Goal: Information Seeking & Learning: Learn about a topic

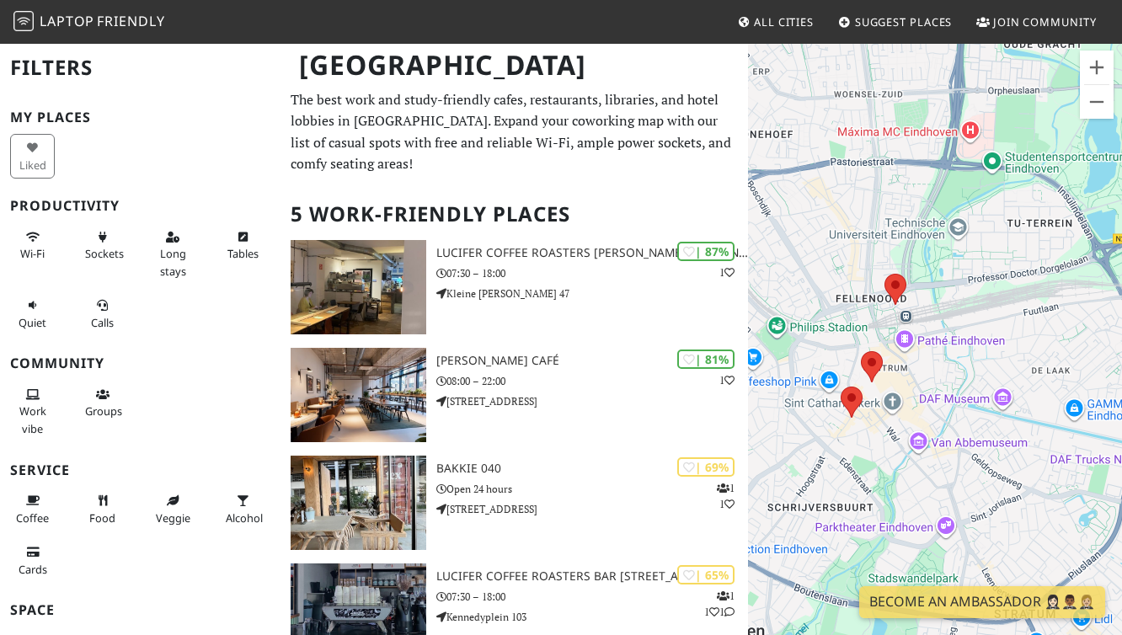
drag, startPoint x: 1049, startPoint y: 404, endPoint x: 909, endPoint y: 371, distance: 143.5
click at [909, 371] on div "To navigate, press the arrow keys." at bounding box center [935, 359] width 374 height 635
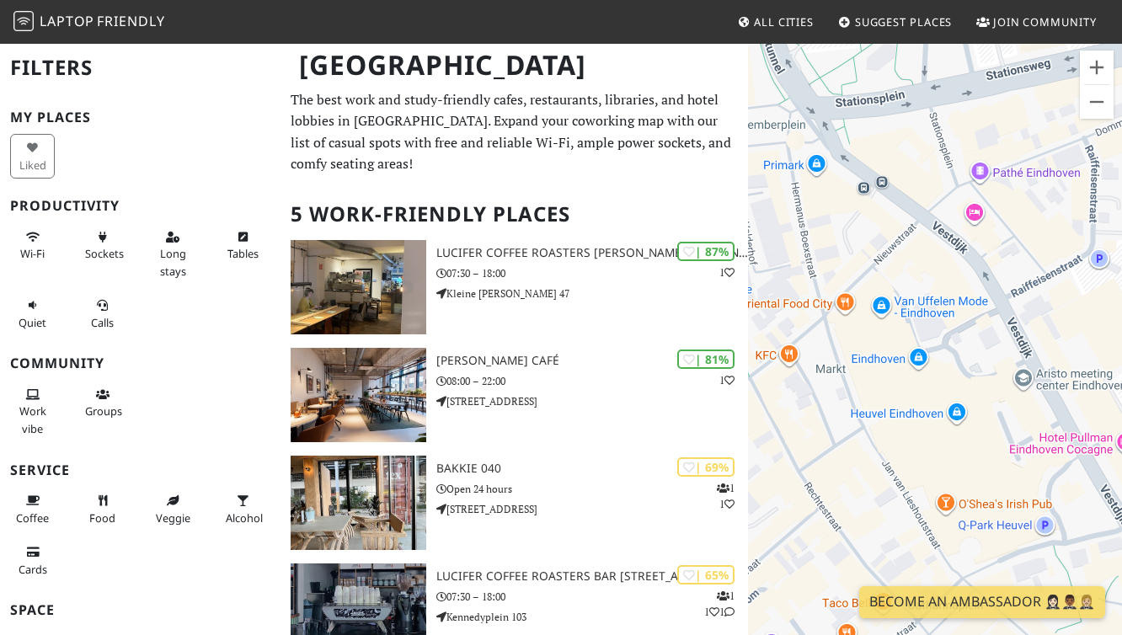
drag, startPoint x: 827, startPoint y: 382, endPoint x: 935, endPoint y: 358, distance: 110.6
click at [935, 358] on div "To navigate, press the arrow keys." at bounding box center [935, 359] width 374 height 635
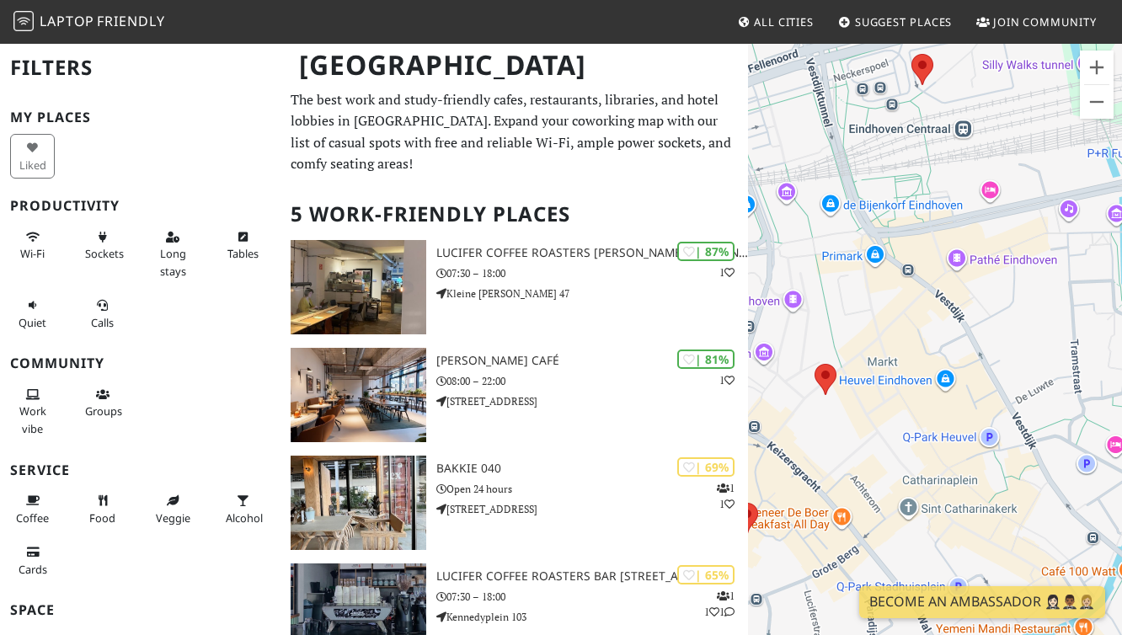
click at [935, 358] on div "To navigate, press the arrow keys." at bounding box center [935, 359] width 374 height 635
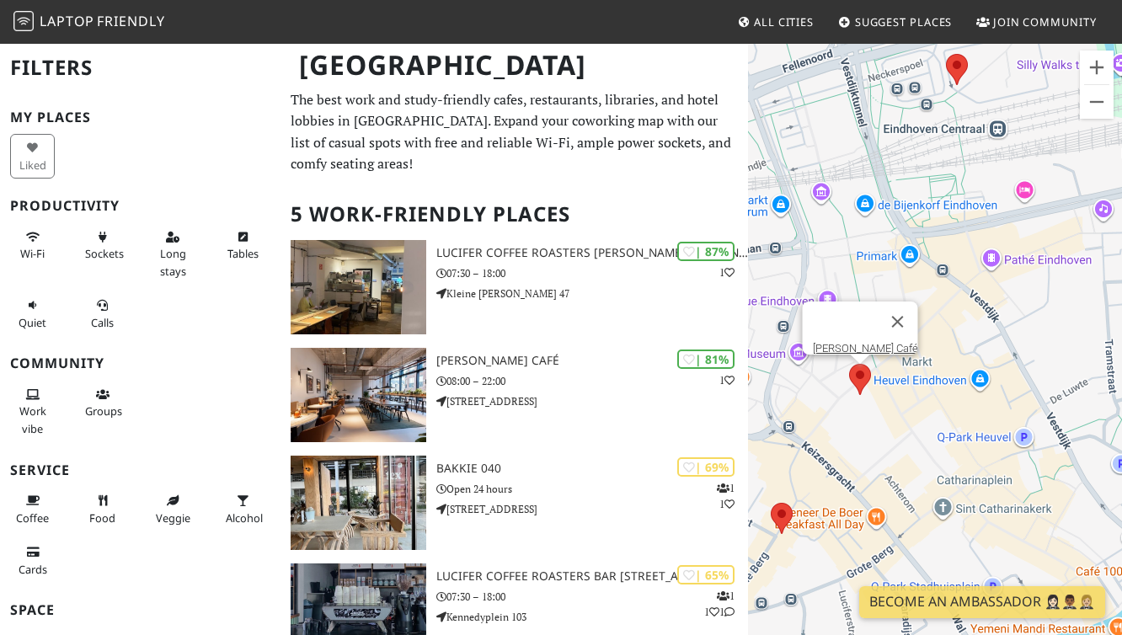
click at [849, 364] on area at bounding box center [849, 364] width 0 height 0
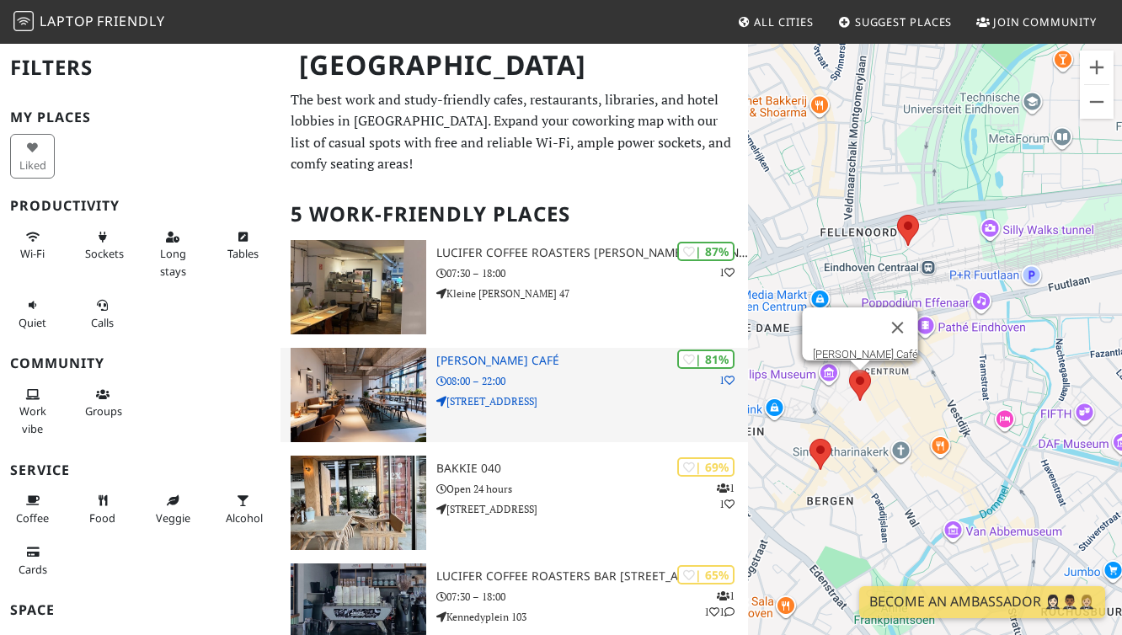
drag, startPoint x: 894, startPoint y: 437, endPoint x: 690, endPoint y: 379, distance: 212.0
click at [690, 379] on div "[GEOGRAPHIC_DATA] Filters My Places Liked Productivity Wi-Fi Sockets Long stays…" at bounding box center [561, 464] width 1122 height 845
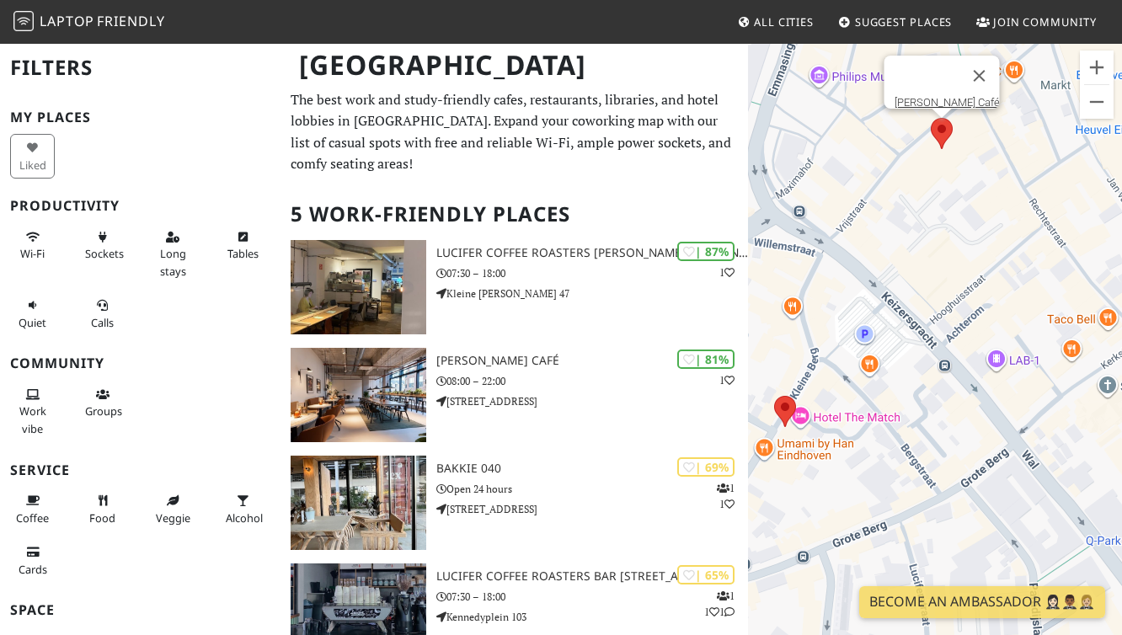
drag, startPoint x: 826, startPoint y: 489, endPoint x: 894, endPoint y: 430, distance: 90.7
click at [894, 430] on div "To navigate, press the arrow keys. [PERSON_NAME] Café" at bounding box center [935, 359] width 374 height 635
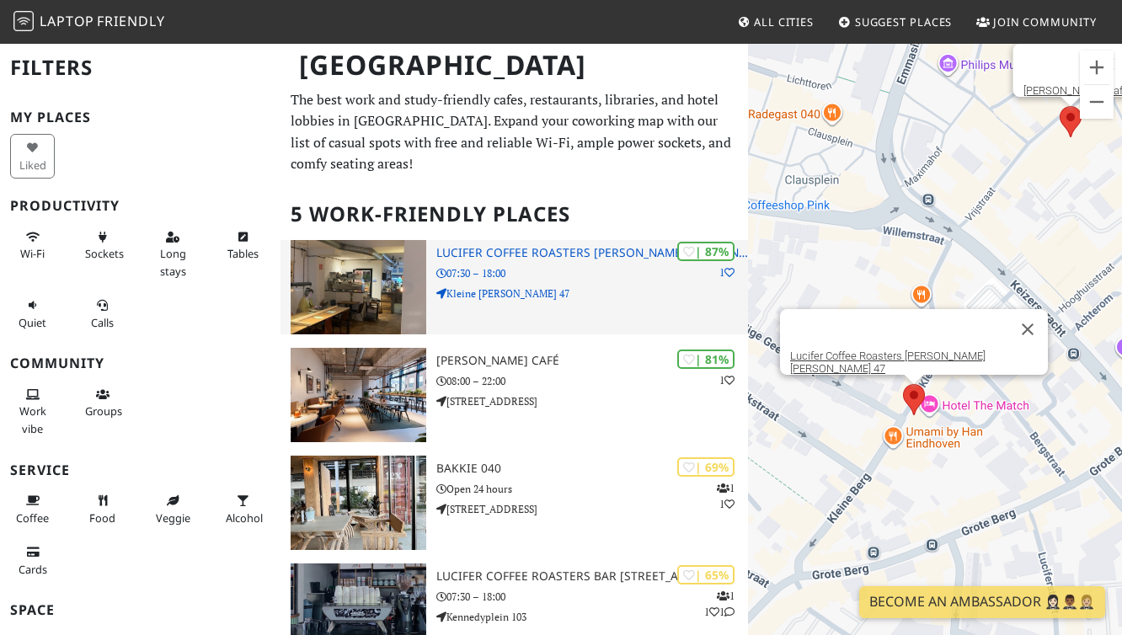
click at [446, 249] on h3 "Lucifer Coffee Roasters [PERSON_NAME] [PERSON_NAME] 47" at bounding box center [592, 253] width 312 height 14
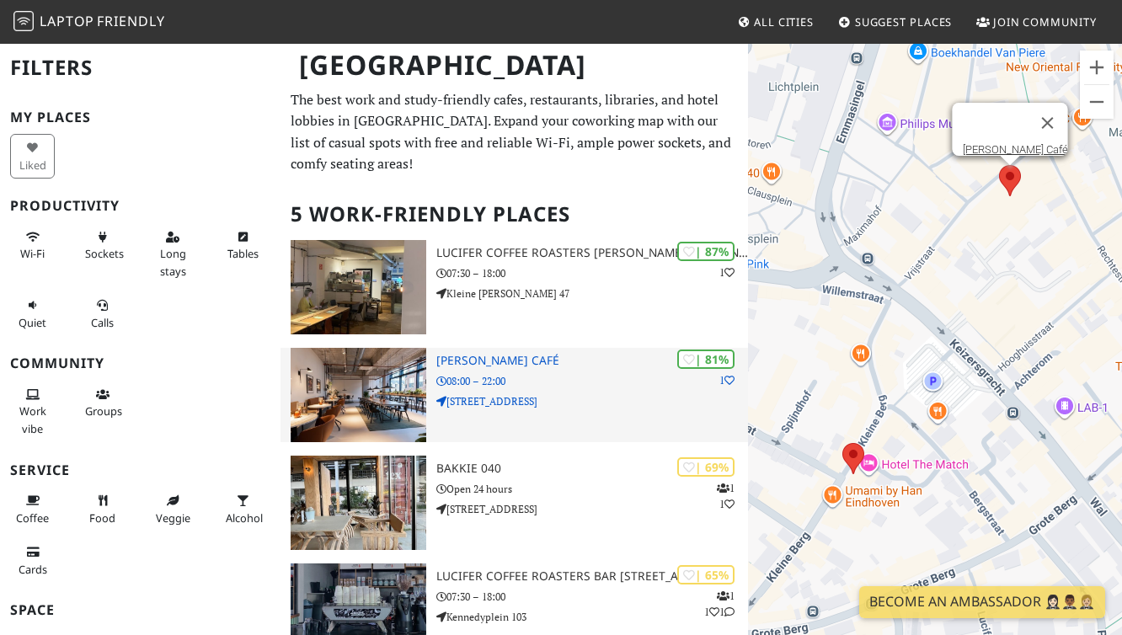
click at [553, 354] on h3 "[PERSON_NAME] Café" at bounding box center [592, 361] width 312 height 14
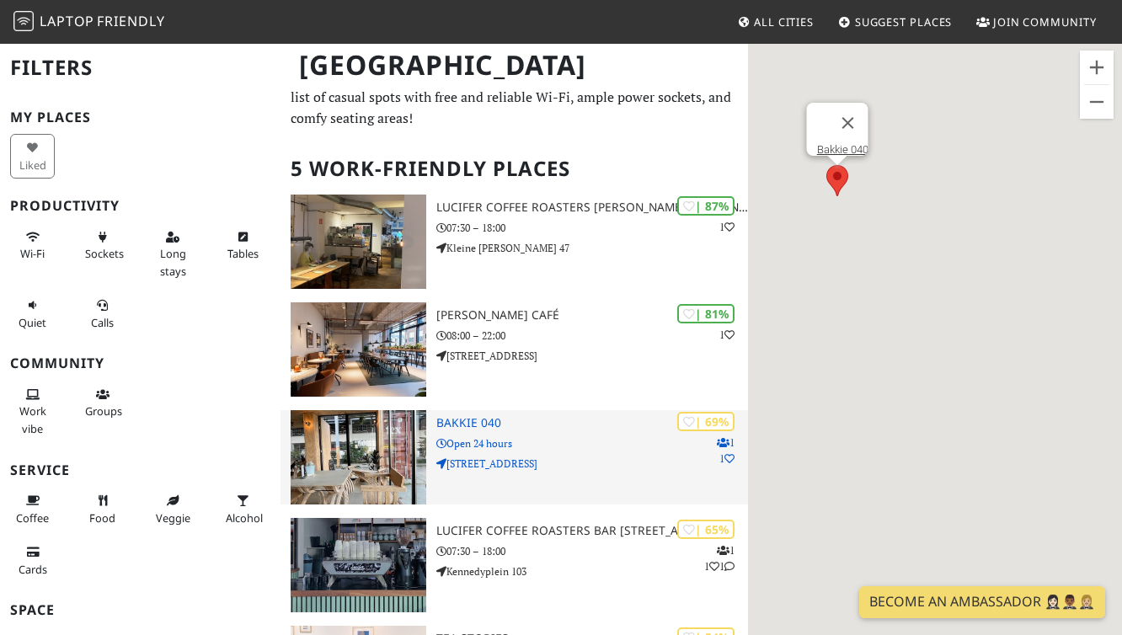
scroll to position [55, 0]
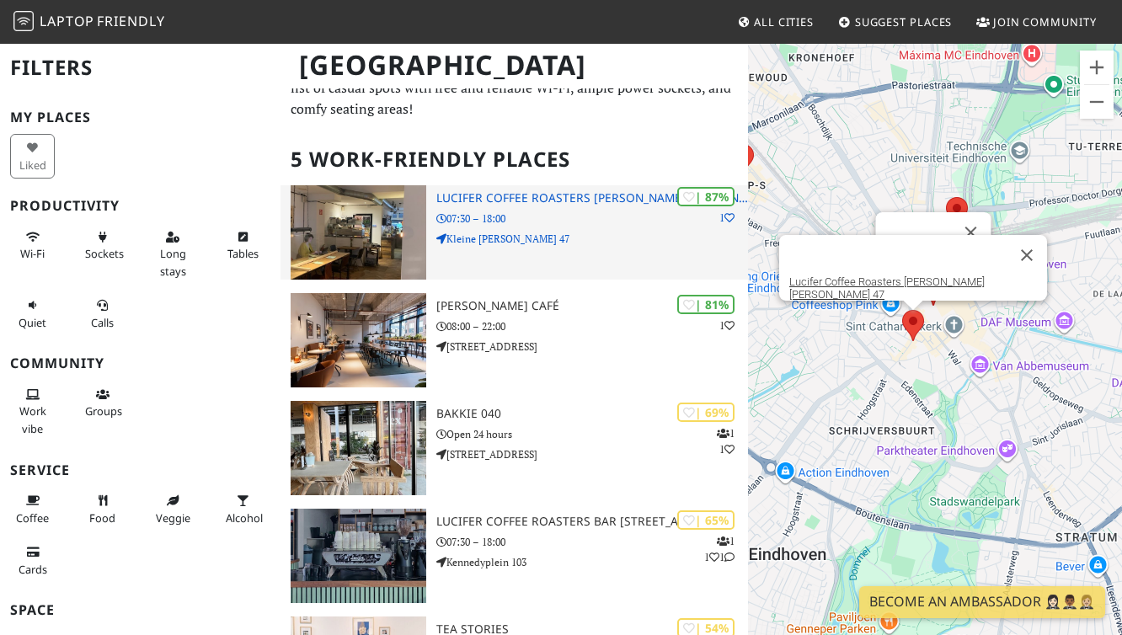
drag, startPoint x: 1045, startPoint y: 444, endPoint x: 546, endPoint y: 220, distance: 547.5
click at [546, 220] on div "[GEOGRAPHIC_DATA] Filters My Places Liked Productivity Wi-Fi Sockets Long stays…" at bounding box center [561, 409] width 1122 height 845
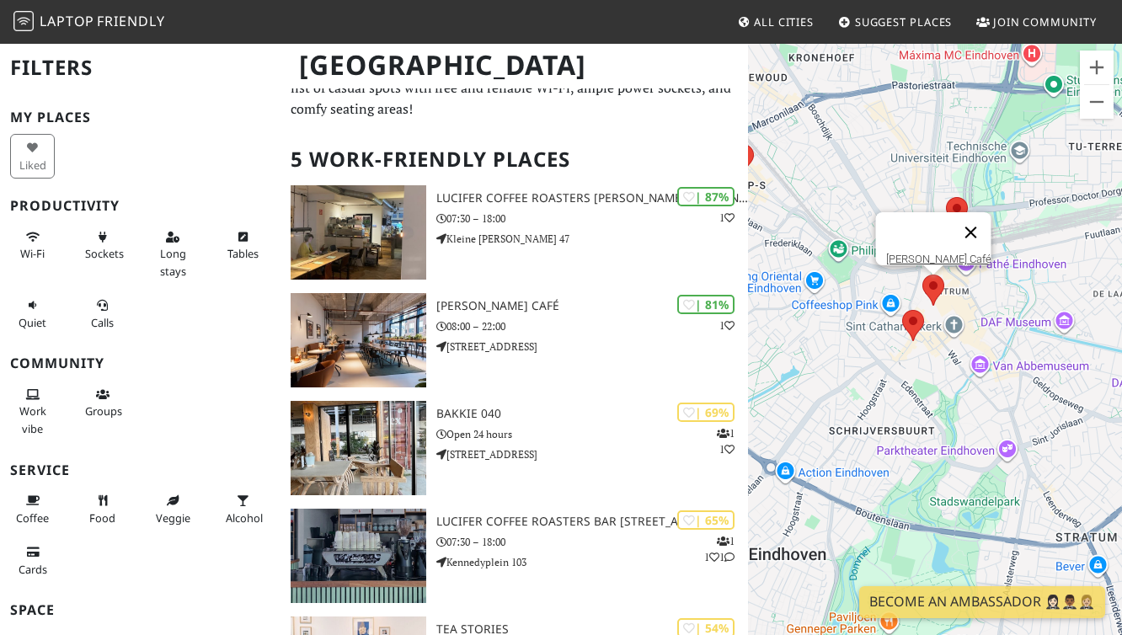
click at [979, 219] on button "Close" at bounding box center [971, 232] width 40 height 40
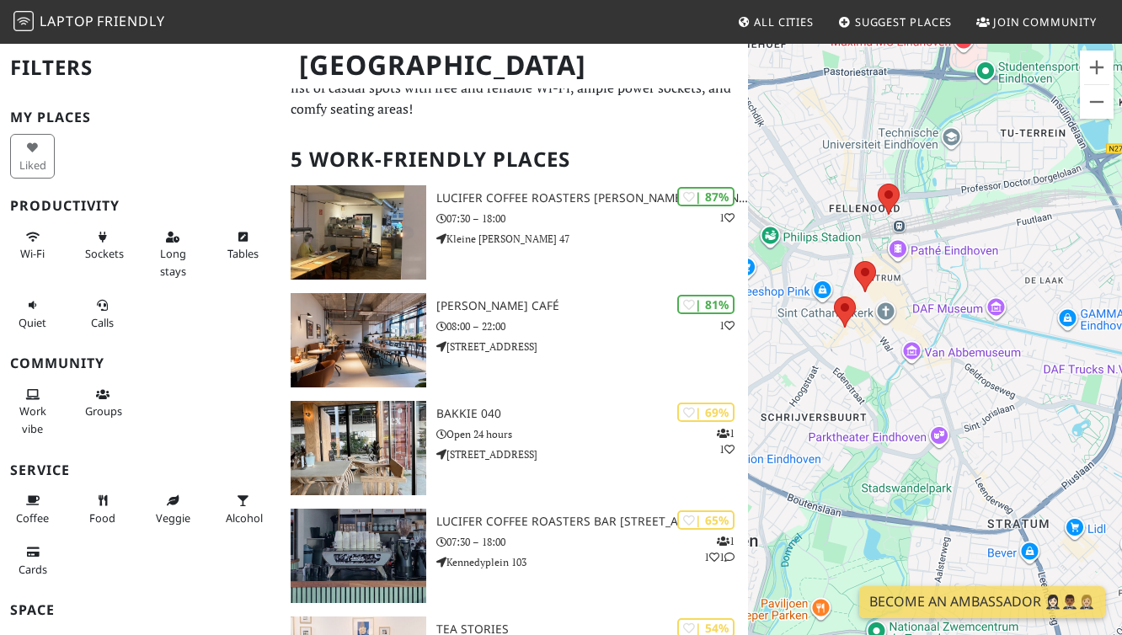
drag, startPoint x: 1057, startPoint y: 376, endPoint x: 990, endPoint y: 364, distance: 68.4
click at [990, 364] on div "To navigate, press the arrow keys." at bounding box center [935, 359] width 374 height 635
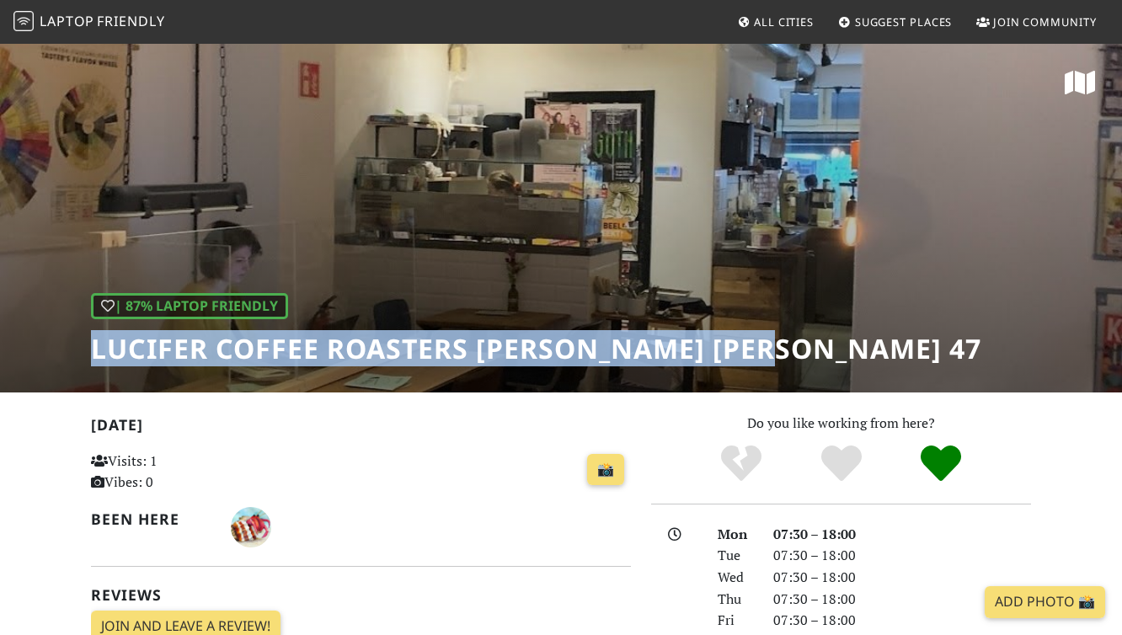
drag, startPoint x: 94, startPoint y: 350, endPoint x: 761, endPoint y: 366, distance: 667.3
click at [761, 365] on h1 "Lucifer Coffee Roasters [PERSON_NAME] [PERSON_NAME] 47" at bounding box center [536, 349] width 890 height 32
copy h1 "Lucifer Coffee Roasters [PERSON_NAME] [PERSON_NAME] 47"
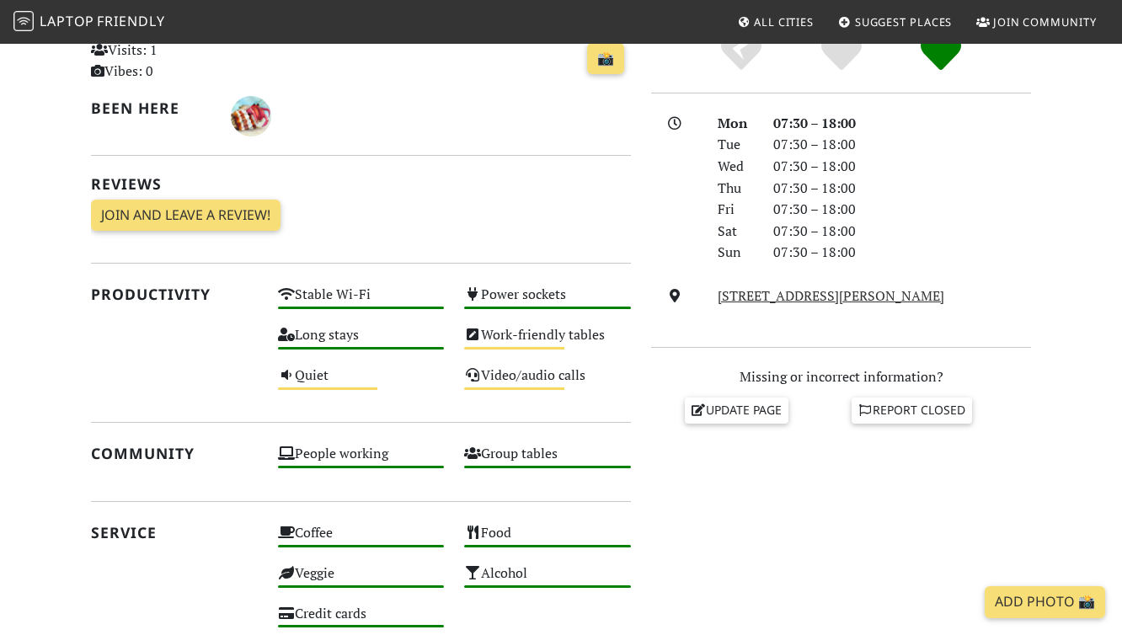
scroll to position [412, 0]
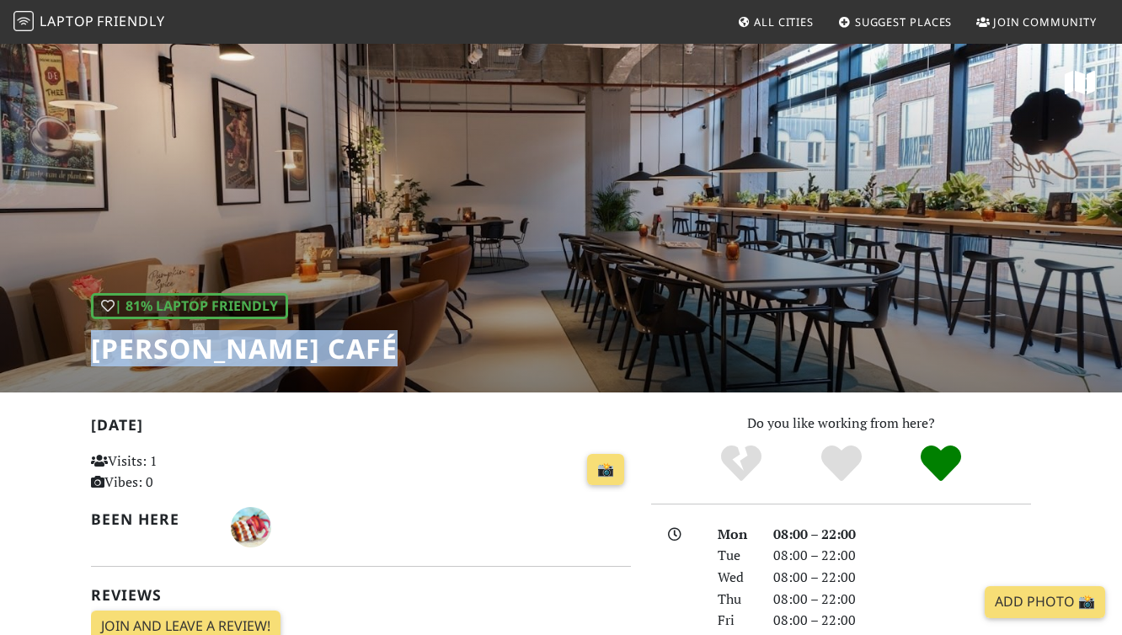
drag, startPoint x: 93, startPoint y: 352, endPoint x: 398, endPoint y: 356, distance: 305.8
click at [398, 356] on h1 "[PERSON_NAME] Café" at bounding box center [244, 349] width 307 height 32
copy h1 "Douwe Egberts Café"
